Goal: Task Accomplishment & Management: Use online tool/utility

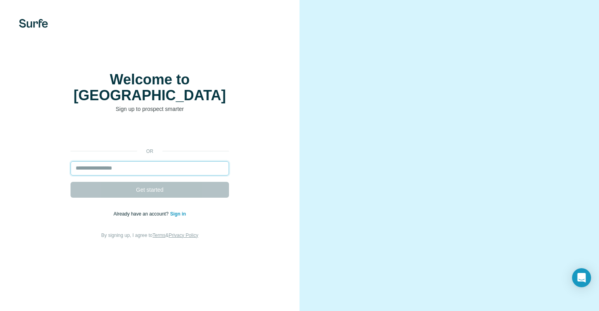
click at [146, 161] on input "email" at bounding box center [150, 168] width 159 height 14
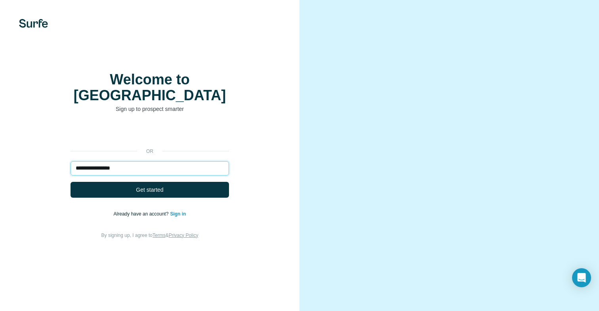
type input "**********"
click at [71, 182] on button "Get started" at bounding box center [150, 190] width 159 height 16
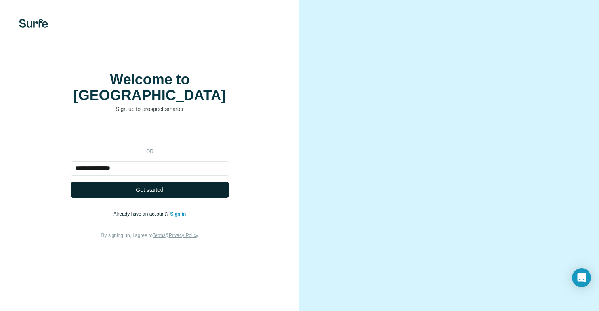
click at [109, 193] on button "Get started" at bounding box center [150, 190] width 159 height 16
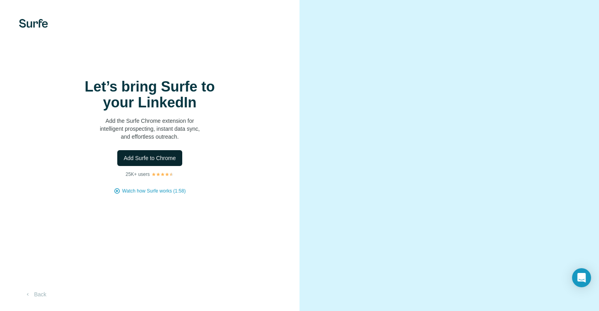
click at [161, 162] on span "Add Surfe to Chrome" at bounding box center [150, 158] width 52 height 8
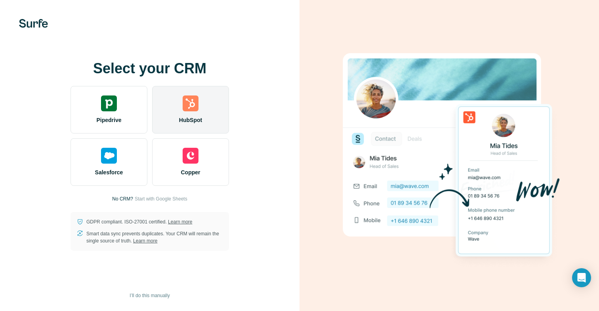
click at [187, 113] on div "HubSpot" at bounding box center [190, 110] width 77 height 48
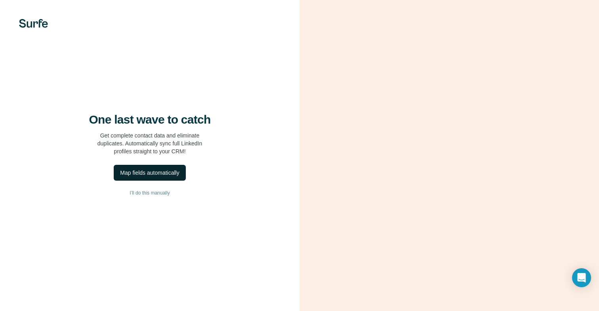
click at [167, 175] on div "Map fields automatically" at bounding box center [149, 173] width 59 height 8
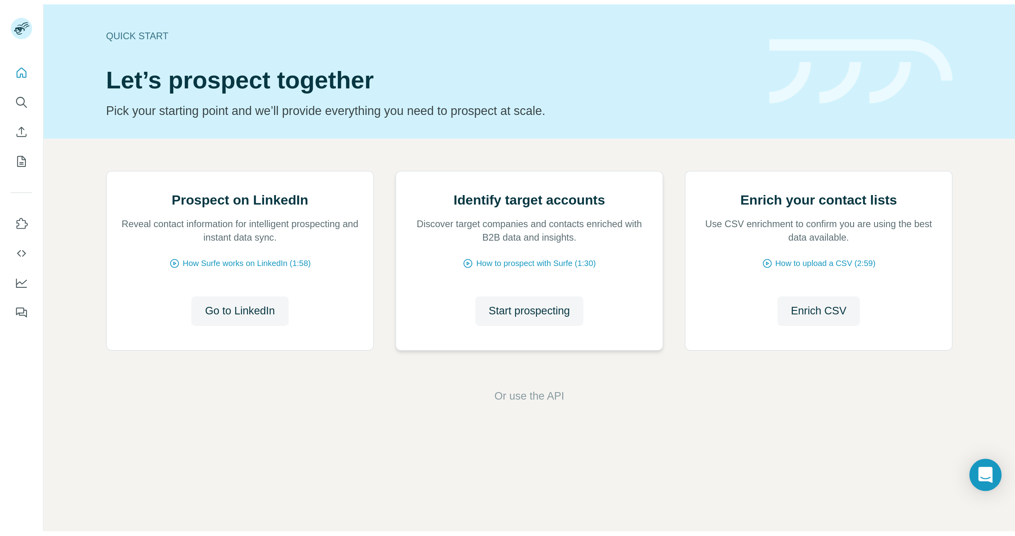
scroll to position [31, 0]
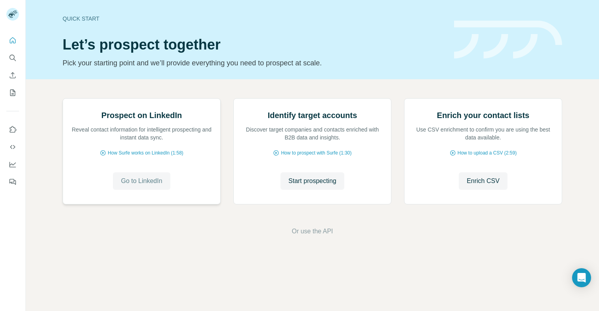
click at [131, 190] on button "Go to LinkedIn" at bounding box center [141, 180] width 57 height 17
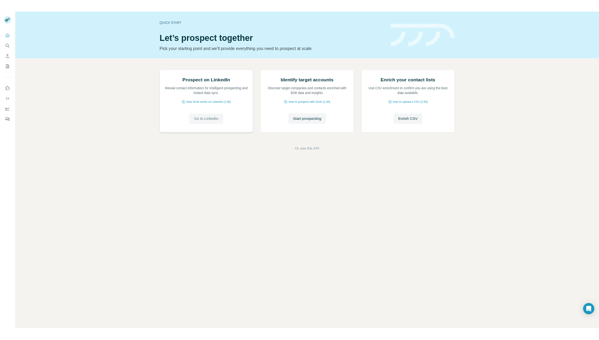
scroll to position [0, 0]
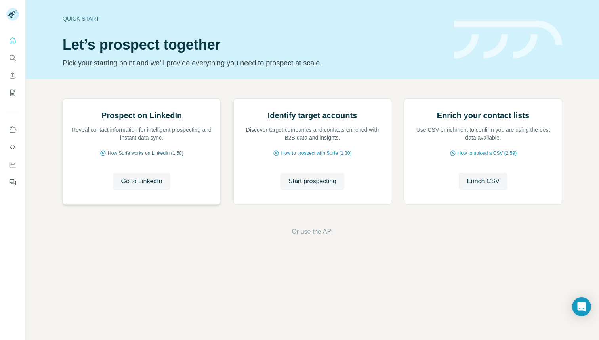
click at [163, 157] on span "How Surfe works on LinkedIn (1:58)" at bounding box center [146, 152] width 76 height 7
